Goal: Complete application form

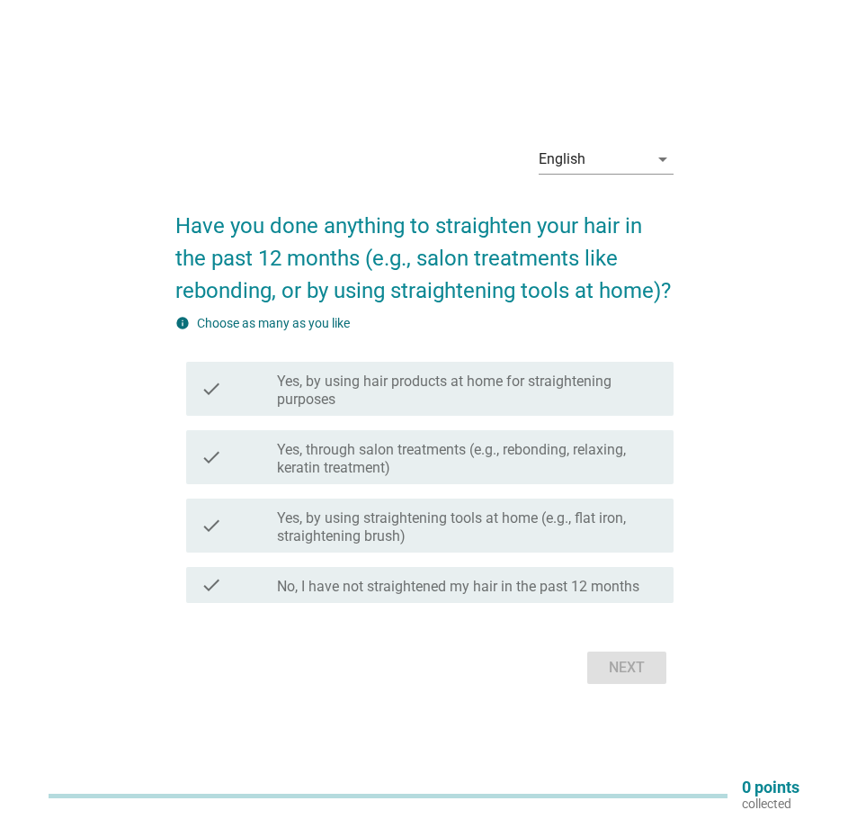
click at [386, 593] on label "No, I have not straightened my hair in the past 12 months" at bounding box center [458, 587] width 363 height 18
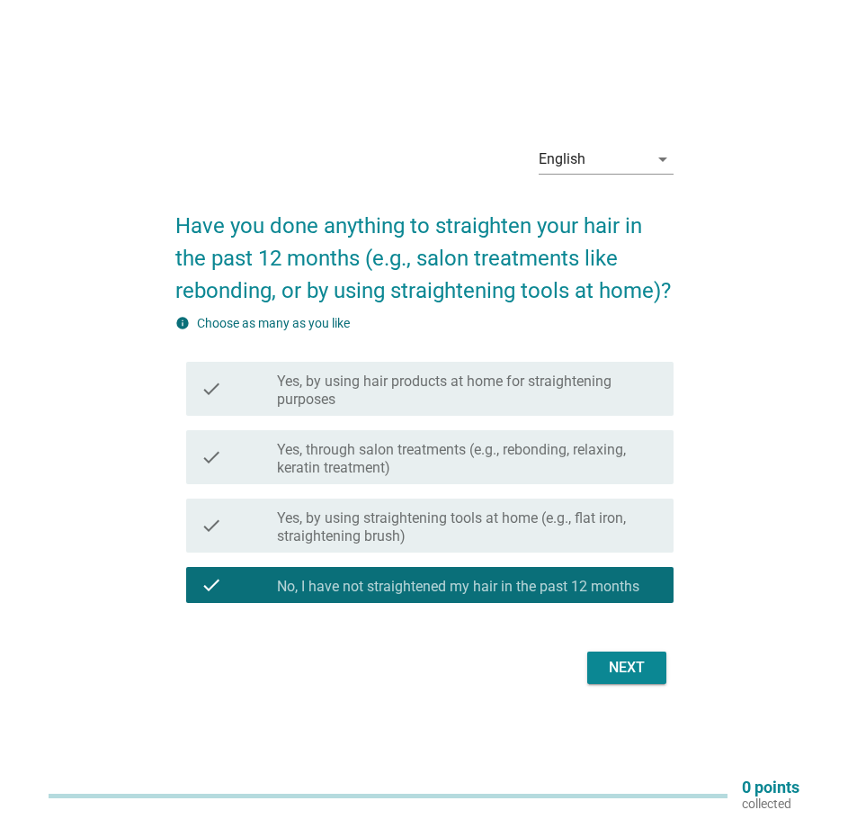
click at [649, 672] on div "Next" at bounding box center [627, 668] width 50 height 22
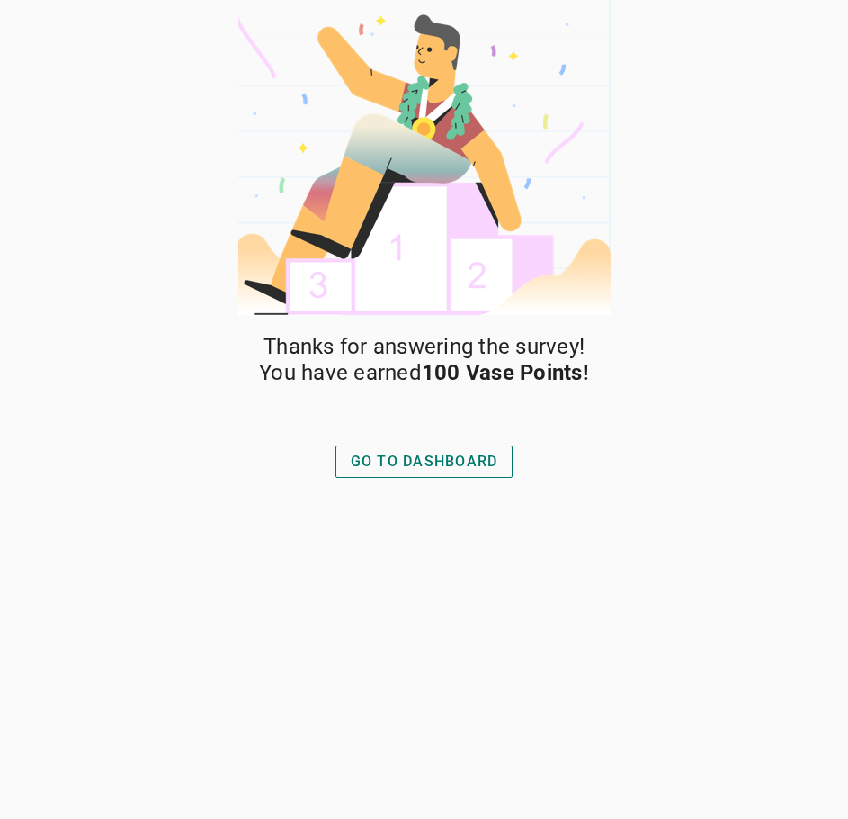
click at [479, 456] on div "GO TO DASHBOARD" at bounding box center [425, 462] width 148 height 22
